Goal: Task Accomplishment & Management: Manage account settings

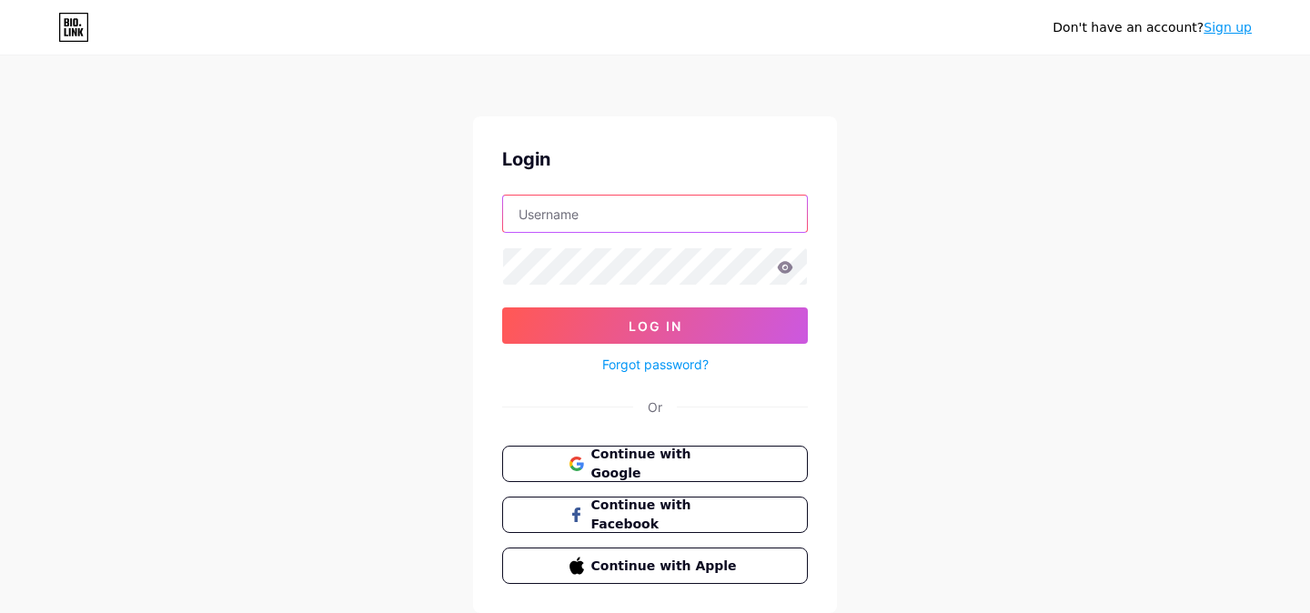
click at [562, 213] on input "text" at bounding box center [655, 214] width 304 height 36
type input "[EMAIL_ADDRESS][DOMAIN_NAME]"
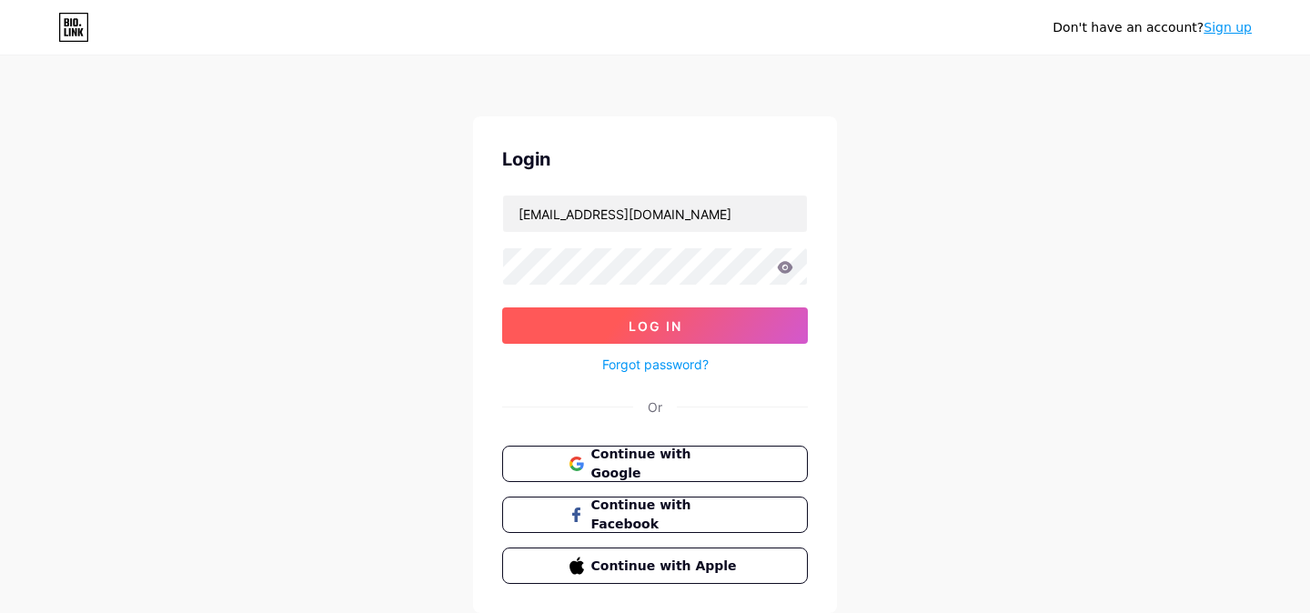
click at [691, 322] on button "Log In" at bounding box center [655, 325] width 306 height 36
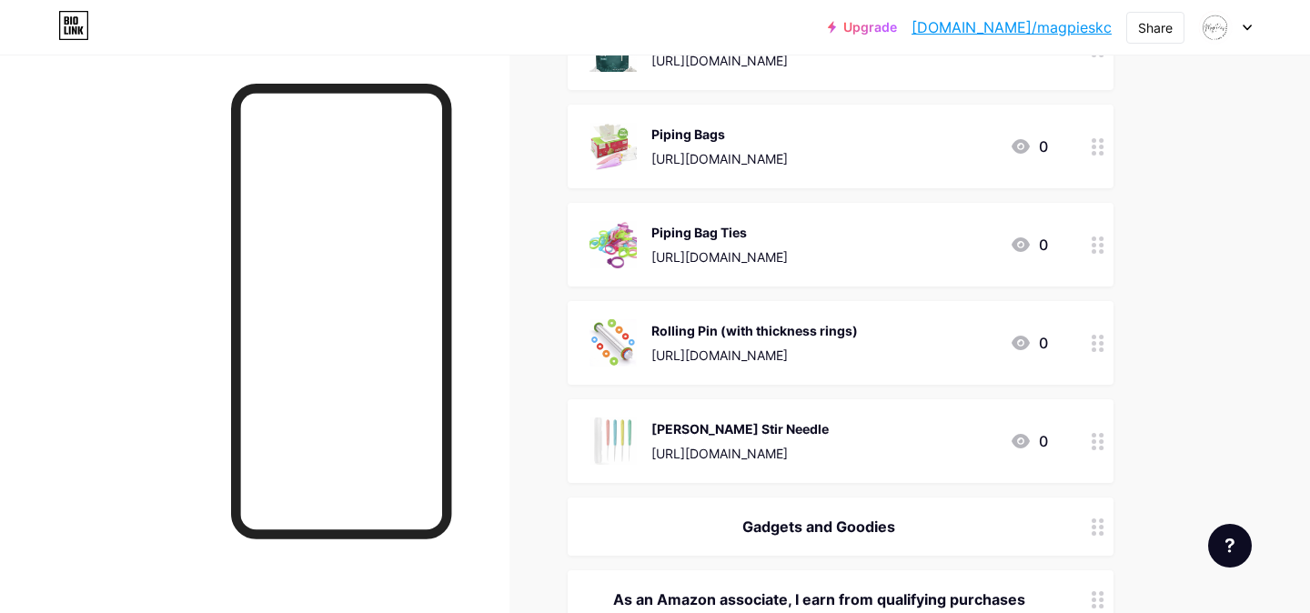
scroll to position [3192, 0]
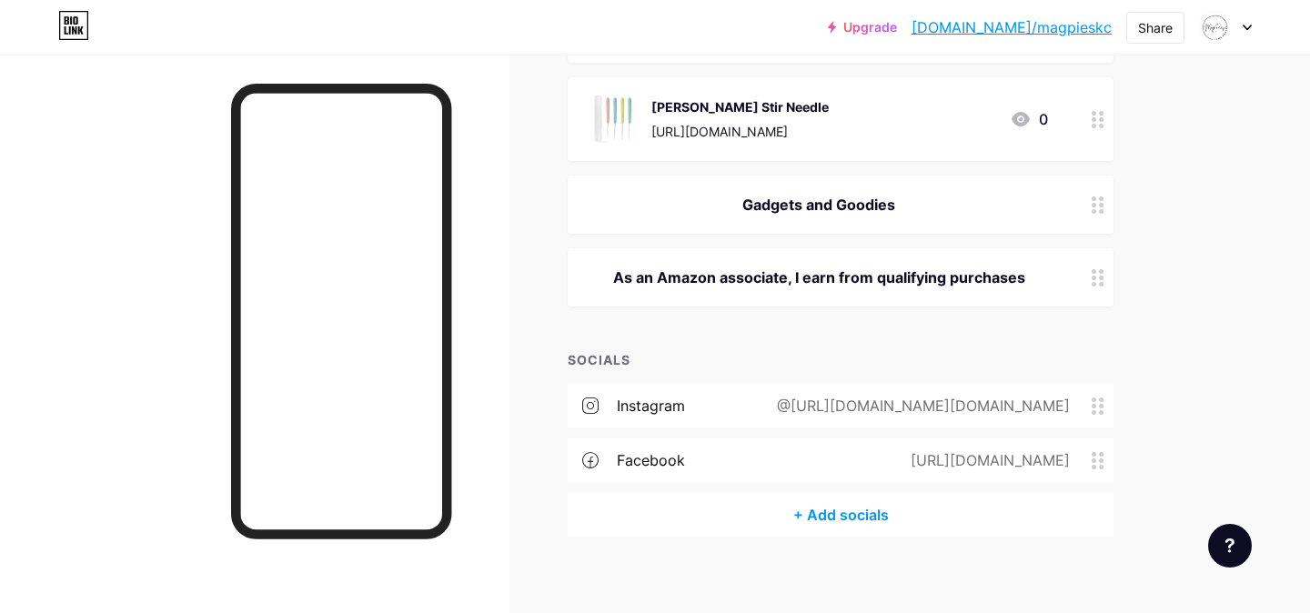
click at [1100, 196] on icon at bounding box center [1098, 204] width 13 height 17
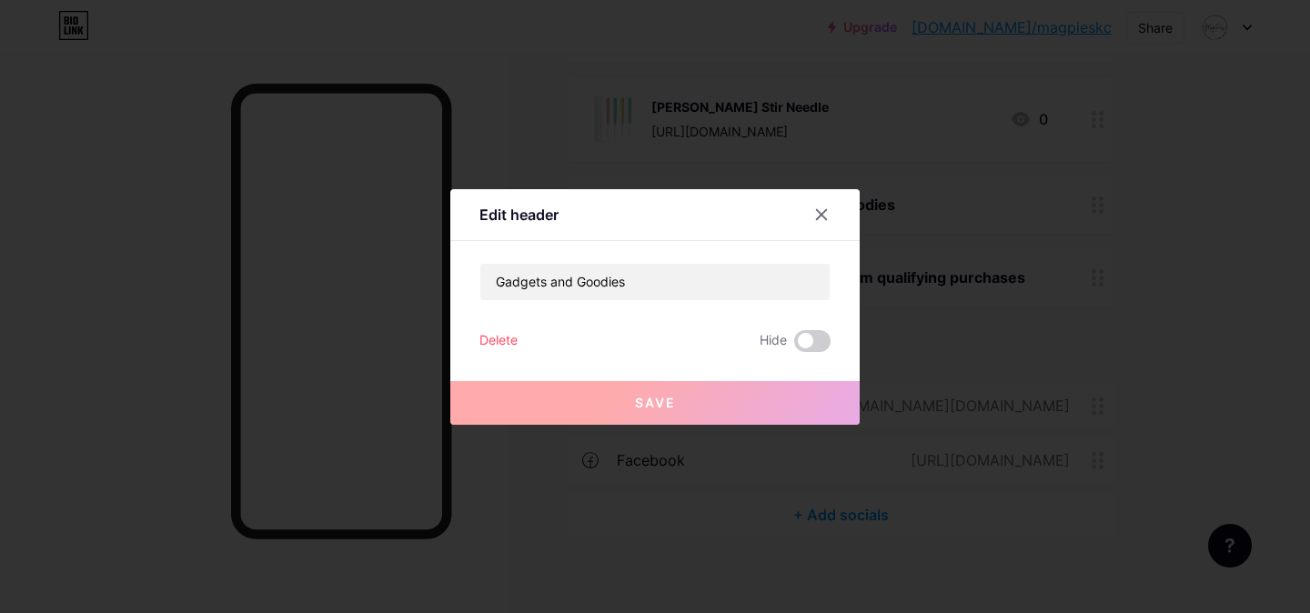
click at [490, 341] on div "Delete" at bounding box center [498, 341] width 38 height 22
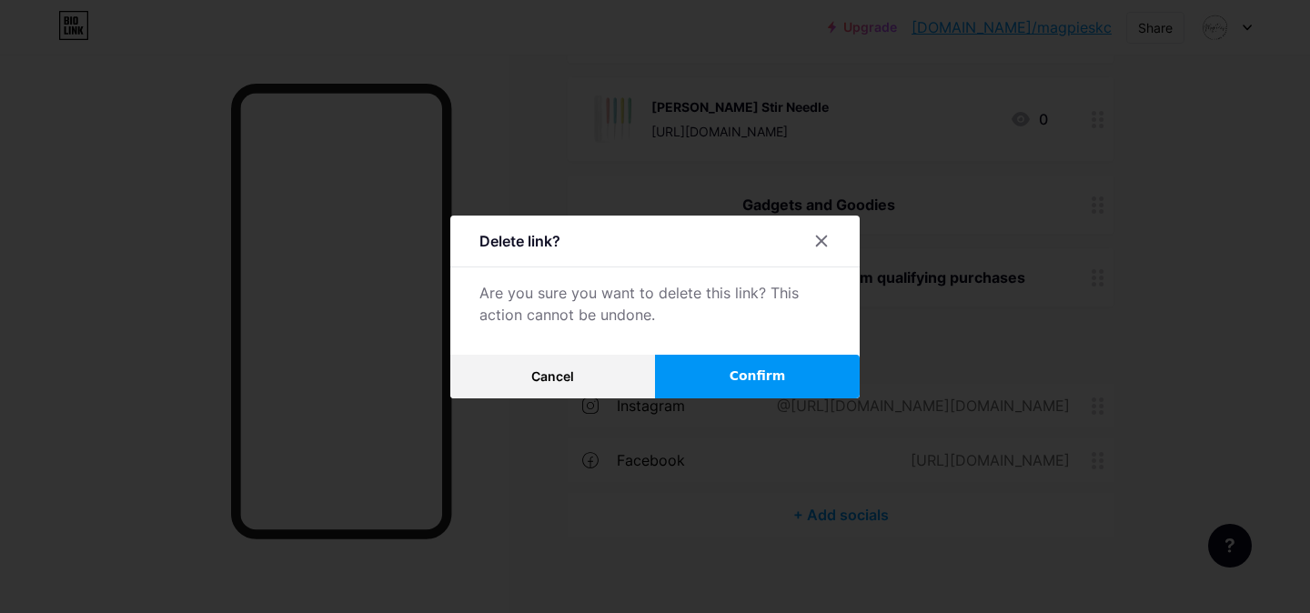
click at [699, 375] on button "Confirm" at bounding box center [757, 377] width 205 height 44
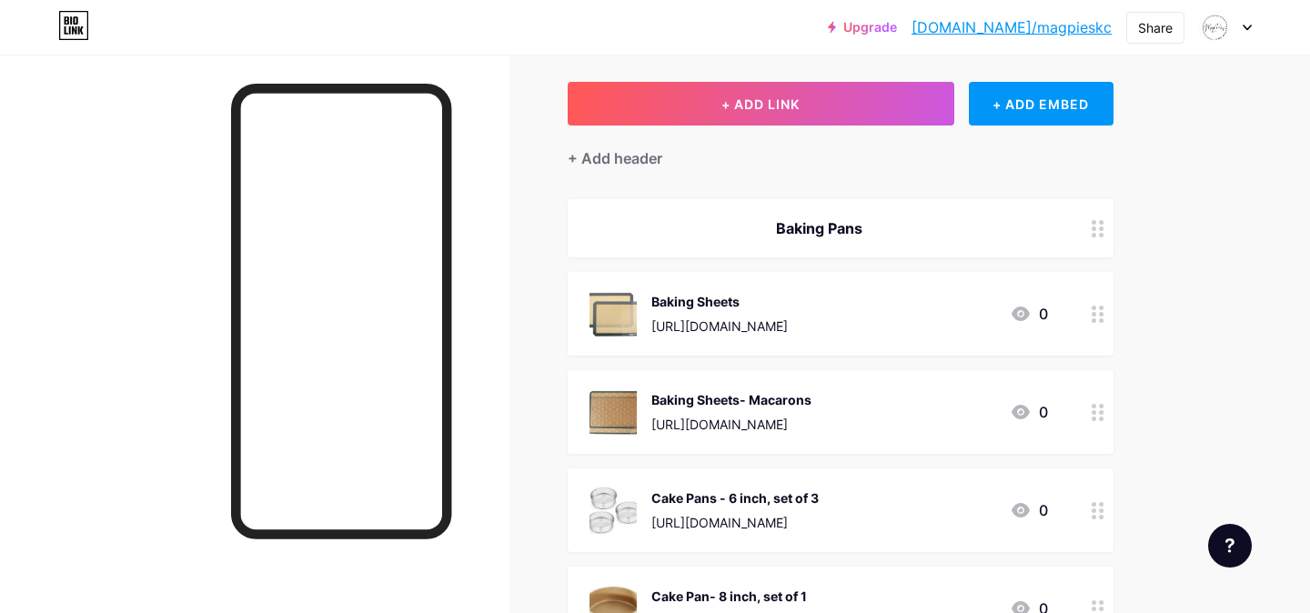
scroll to position [0, 0]
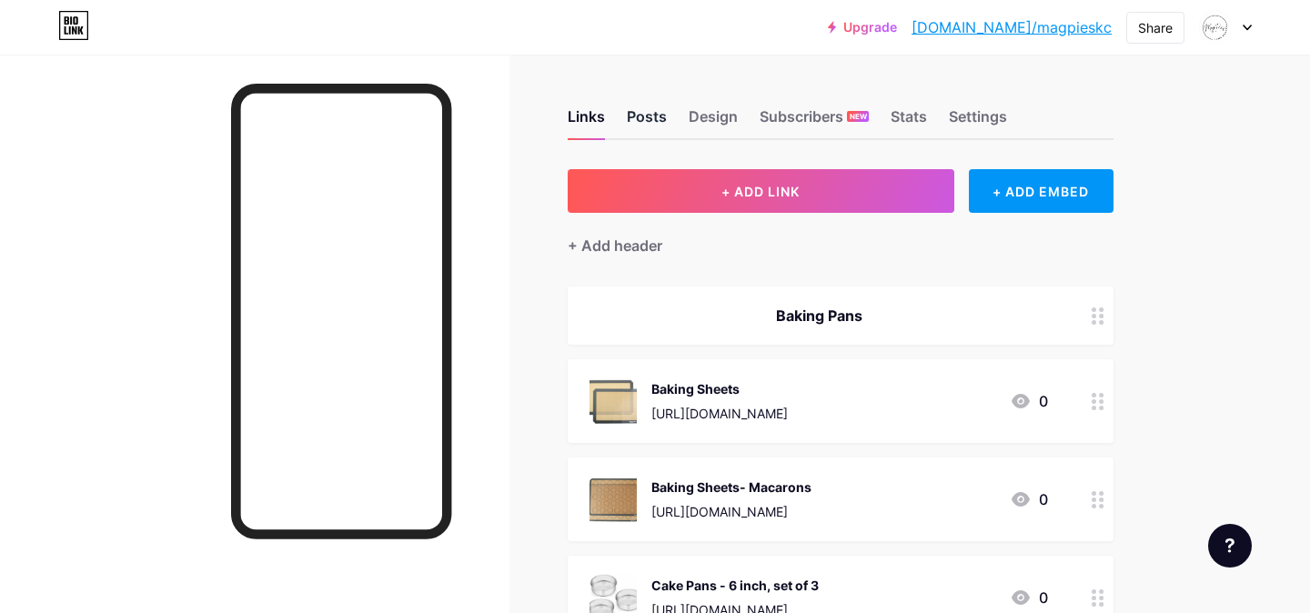
click at [642, 117] on div "Posts" at bounding box center [647, 122] width 40 height 33
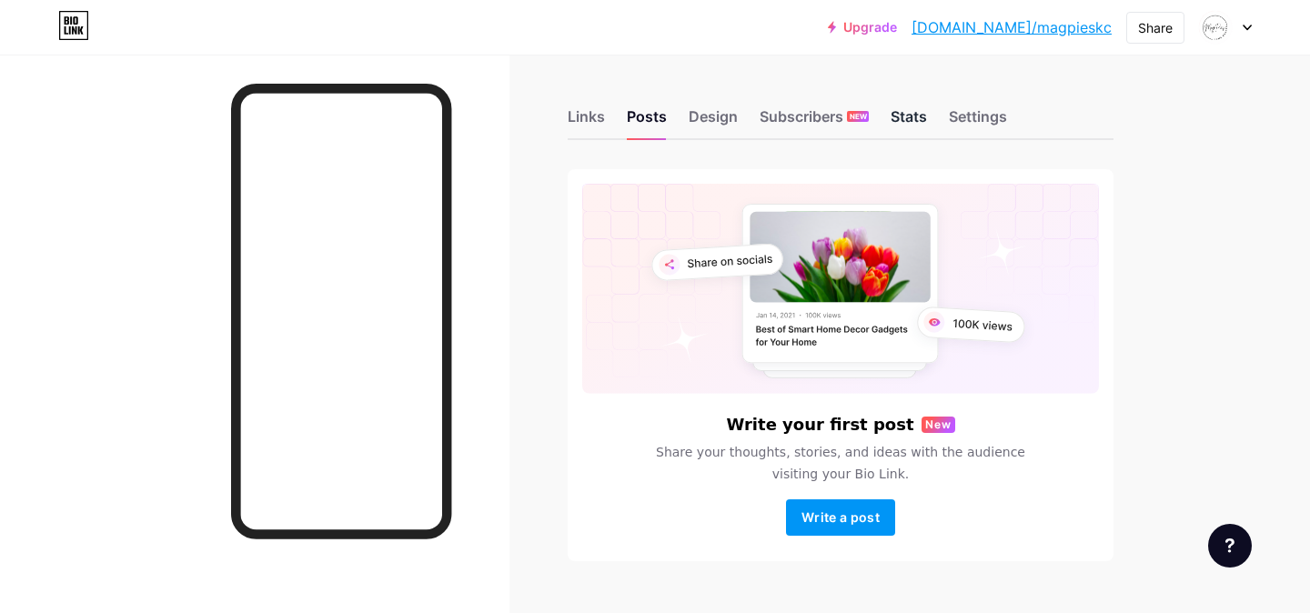
click at [900, 117] on div "Stats" at bounding box center [909, 122] width 36 height 33
